Goal: Information Seeking & Learning: Learn about a topic

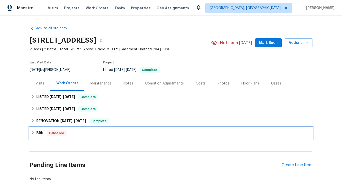
click at [41, 134] on h6 "BRN" at bounding box center [39, 133] width 7 height 6
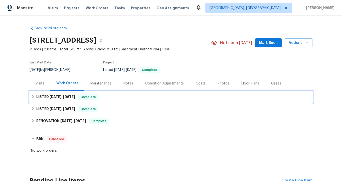
click at [51, 96] on span "[DATE]" at bounding box center [56, 97] width 12 height 4
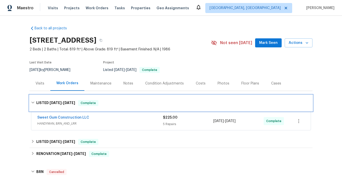
click at [50, 100] on div "LISTED [DATE] - [DATE] Complete" at bounding box center [171, 103] width 283 height 16
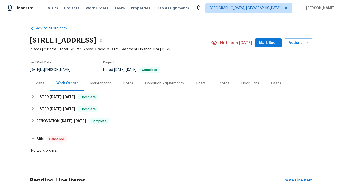
click at [42, 84] on div "Visits" at bounding box center [40, 83] width 9 height 5
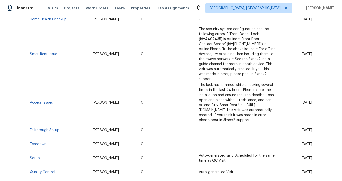
scroll to position [215, 0]
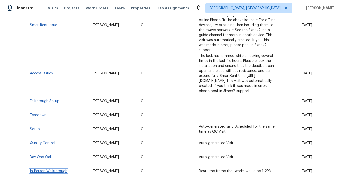
click at [44, 169] on link "In-Person Walkthrough" at bounding box center [49, 171] width 38 height 4
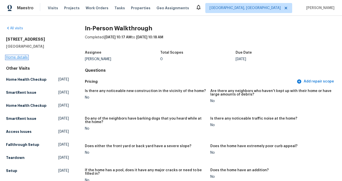
click at [19, 56] on link "Home details" at bounding box center [17, 58] width 22 height 4
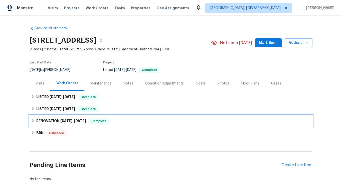
click at [75, 120] on span "[DATE]" at bounding box center [80, 121] width 12 height 4
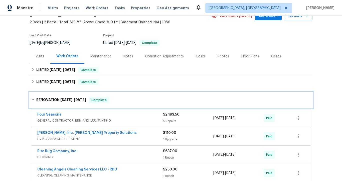
scroll to position [54, 0]
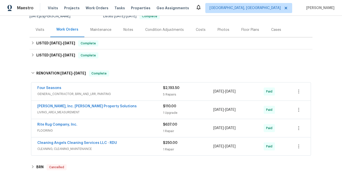
click at [79, 147] on span "CLEANING, CLEANING_MAINTENANCE" at bounding box center [100, 148] width 126 height 5
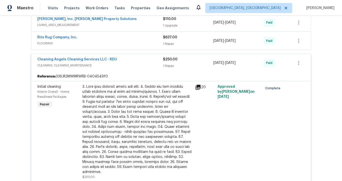
scroll to position [141, 0]
click at [197, 87] on icon at bounding box center [198, 86] width 5 height 5
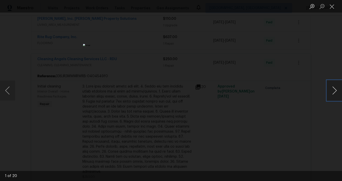
click at [331, 88] on button "Next image" at bounding box center [334, 90] width 15 height 20
click at [329, 90] on button "Next image" at bounding box center [334, 90] width 15 height 20
